Goal: Information Seeking & Learning: Learn about a topic

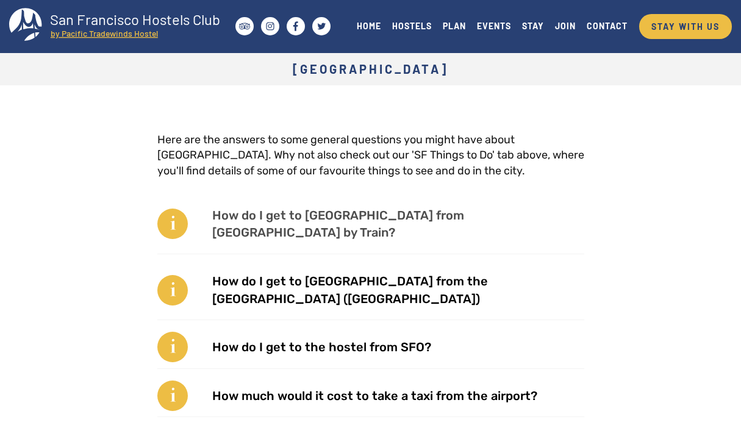
click at [443, 213] on link "How do I get to [GEOGRAPHIC_DATA] from [GEOGRAPHIC_DATA] by Train?" at bounding box center [370, 224] width 427 height 60
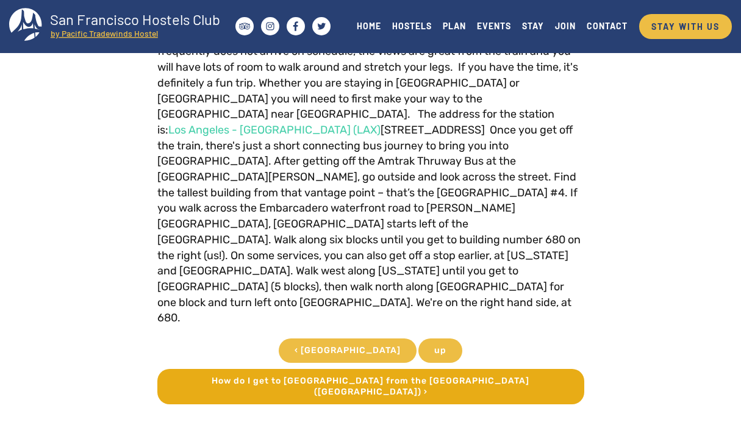
scroll to position [116, 0]
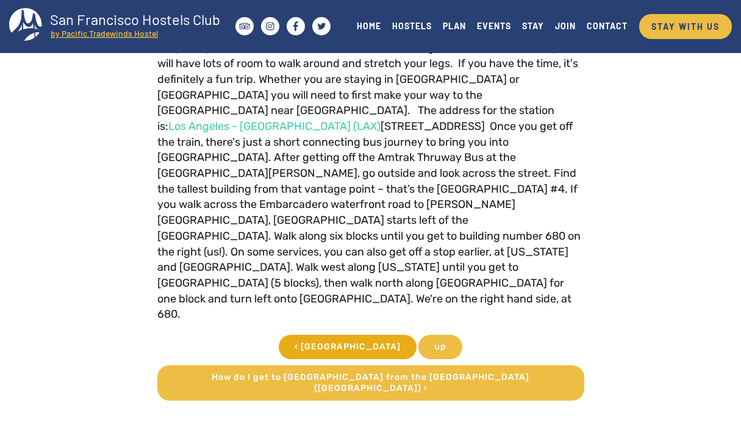
click at [355, 335] on link "‹ San Francisco" at bounding box center [348, 347] width 138 height 24
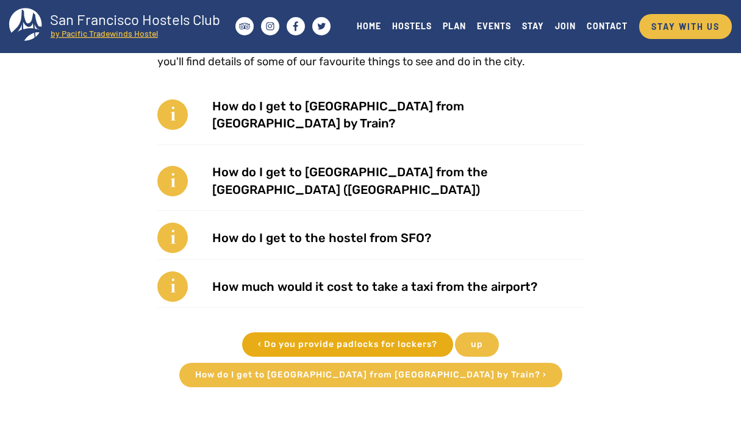
scroll to position [110, 0]
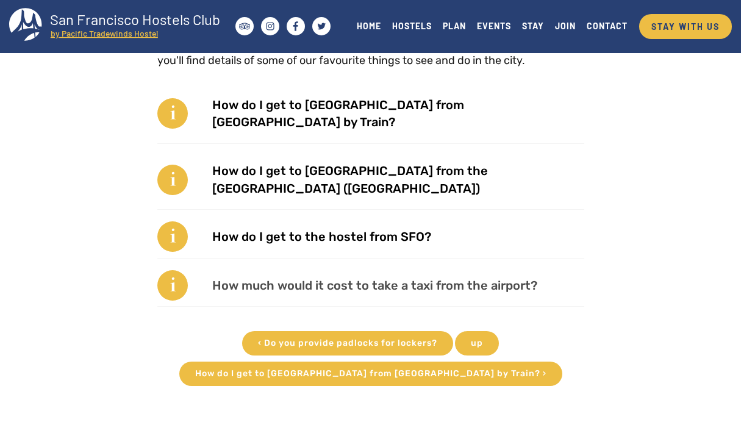
click at [357, 265] on link "How much would it cost to take a taxi from the airport?" at bounding box center [370, 286] width 427 height 43
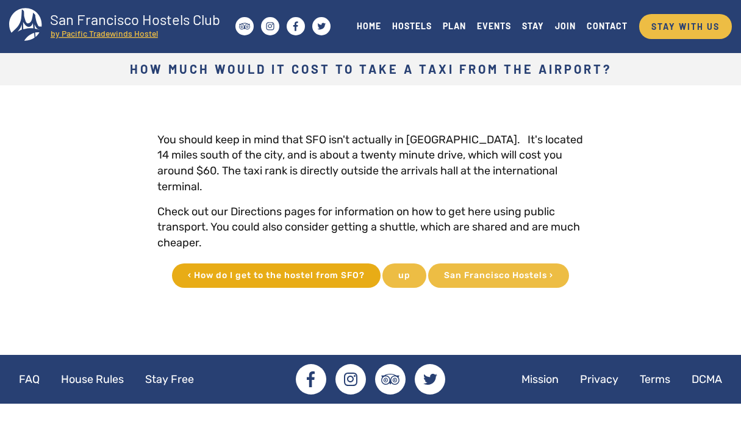
click at [199, 271] on link "‹ How do I get to the hostel from SFO?" at bounding box center [276, 275] width 209 height 24
